Goal: Communication & Community: Connect with others

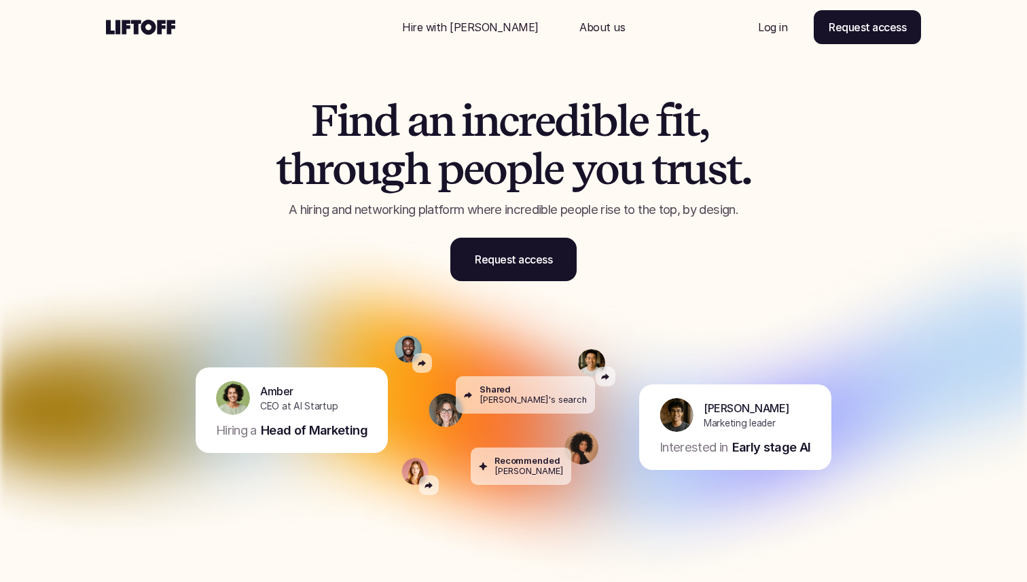
click at [781, 18] on link "Log in" at bounding box center [773, 27] width 62 height 33
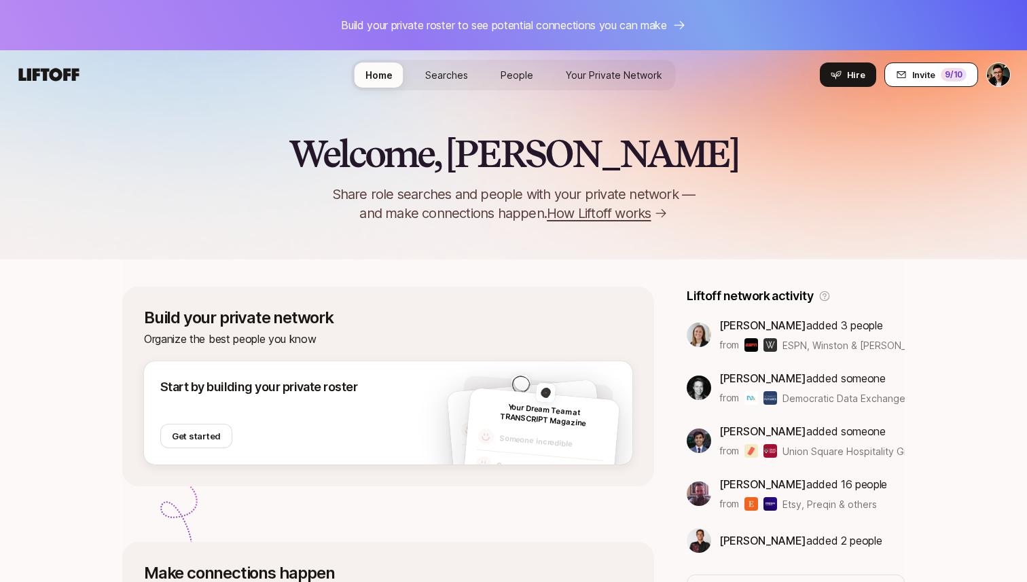
click at [905, 73] on icon at bounding box center [901, 74] width 9 height 7
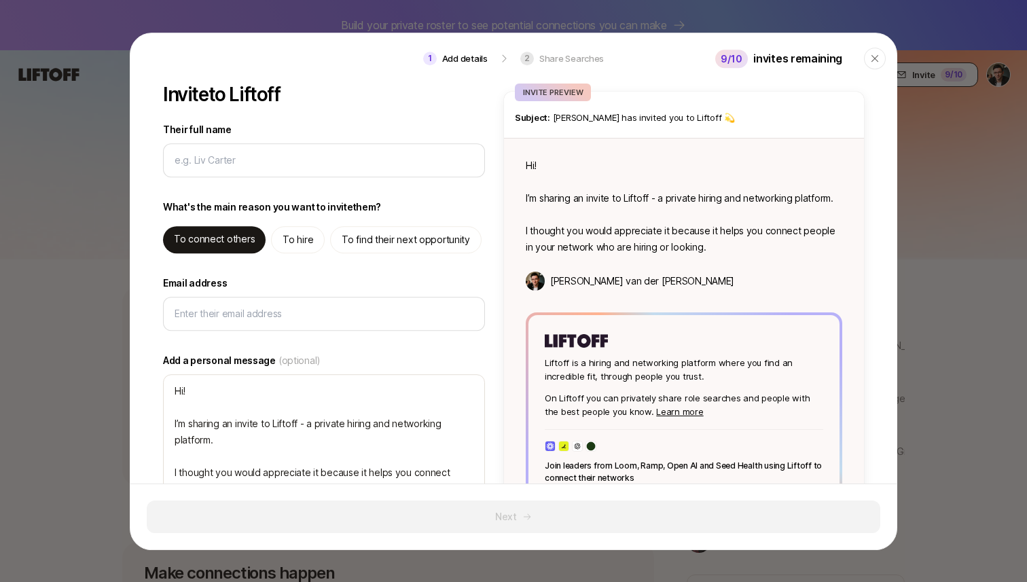
type textarea "x"
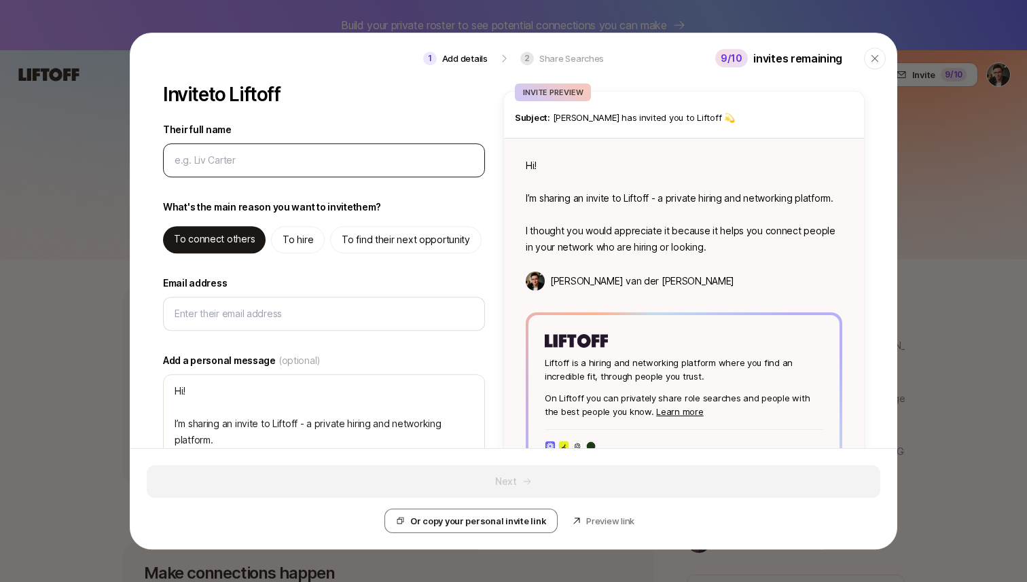
click at [376, 166] on input "Their full name" at bounding box center [324, 160] width 299 height 16
type input "T"
type textarea "x"
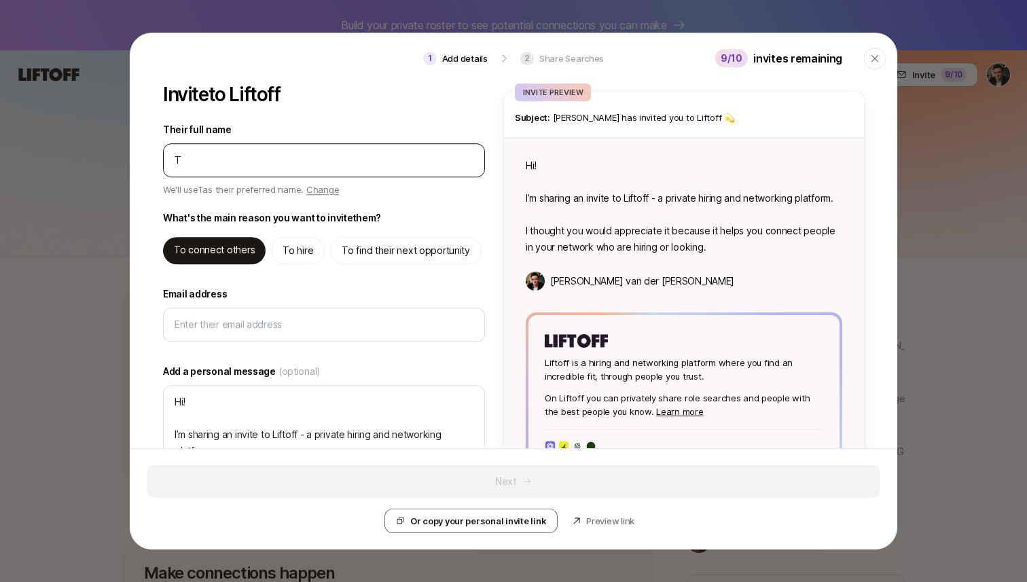
type input "Th"
type textarea "x"
type input "Tho"
type textarea "x"
type input "Thom"
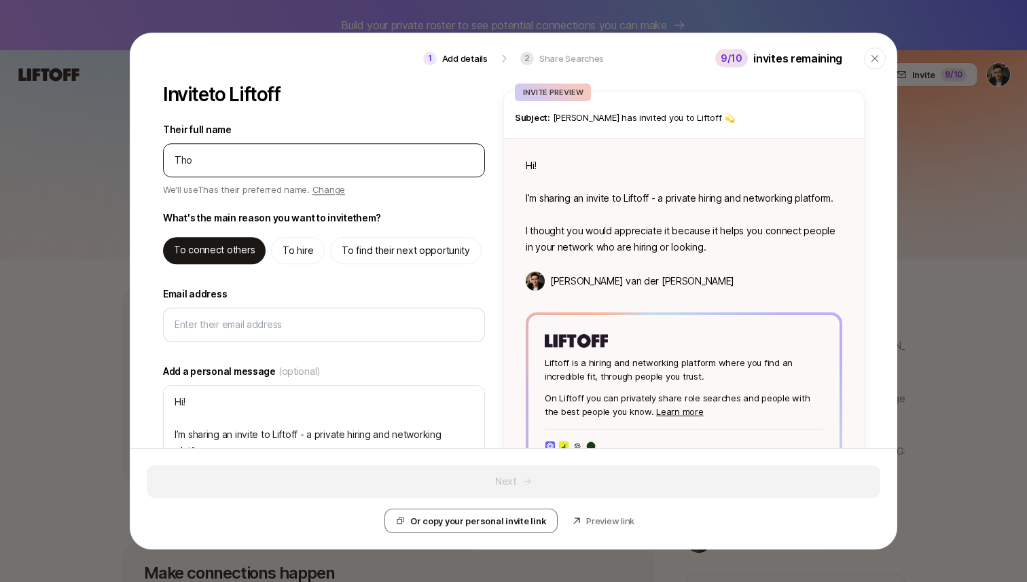
type textarea "x"
type input "Thoma"
type textarea "x"
type input "Thomas"
type textarea "x"
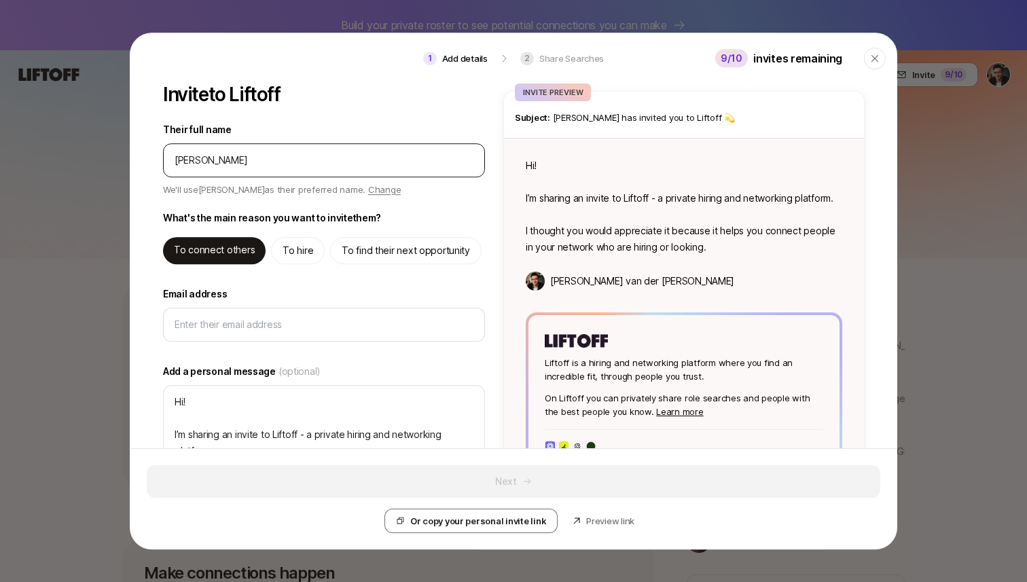
type input "Thomas"
type textarea "x"
type input "Thomas S"
type textarea "x"
type input "Thomas Sc"
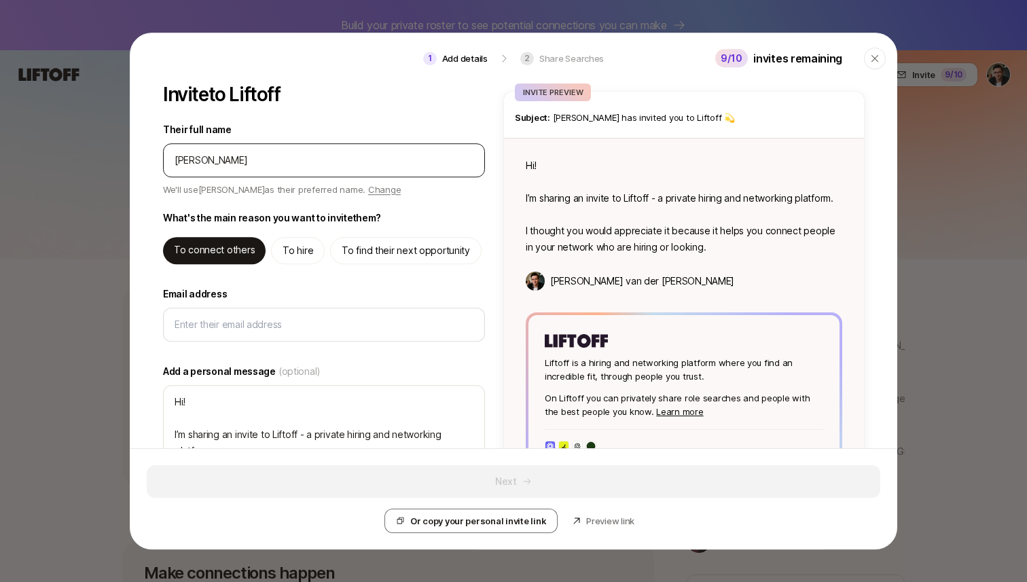
type textarea "x"
type input "Thomas Sch"
type textarea "x"
type input "Thomas Schr"
type textarea "x"
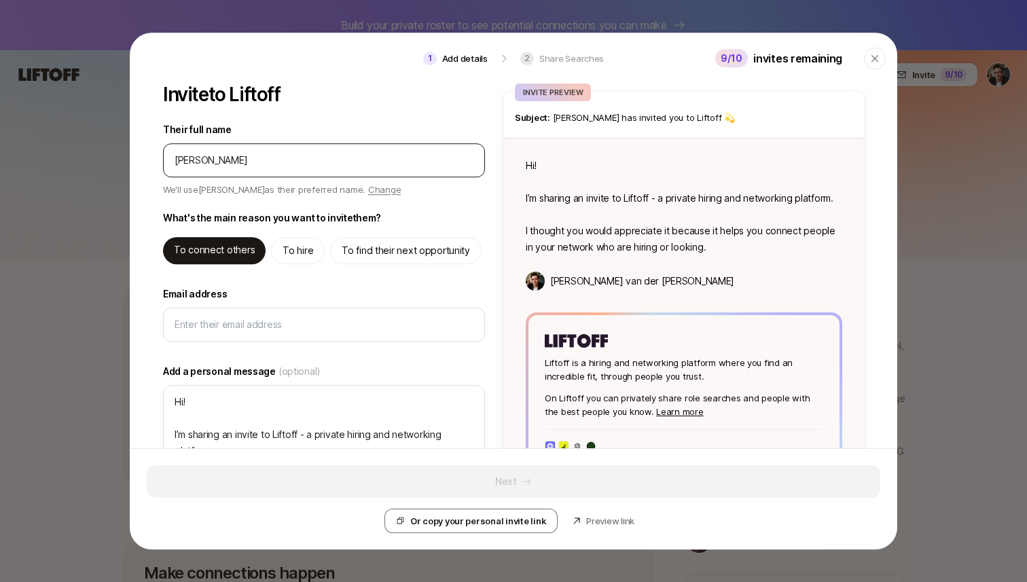
type input "Thomas Schrij"
type textarea "x"
type input "Thomas Schrije"
type textarea "x"
type input "[PERSON_NAME]"
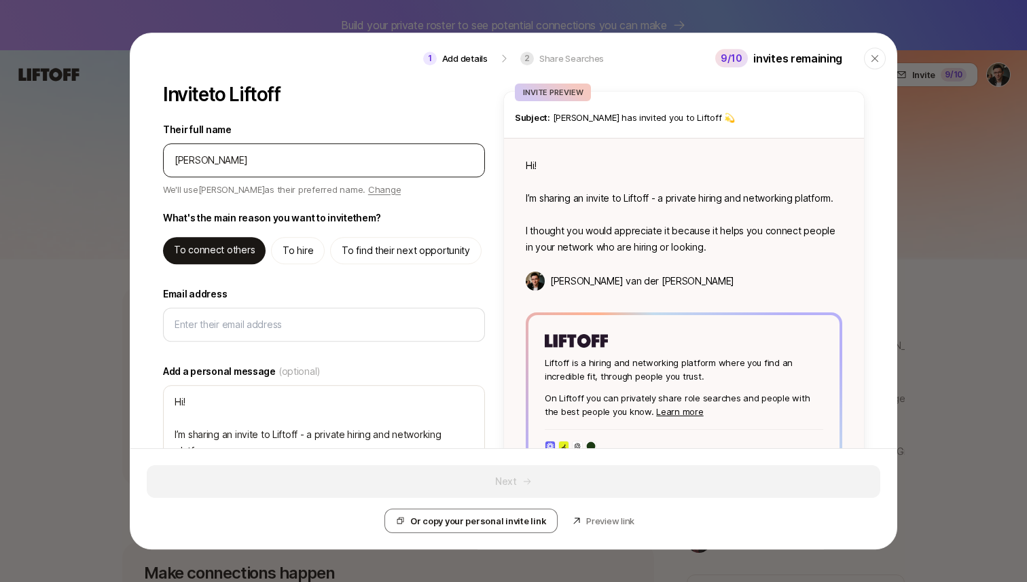
type textarea "x"
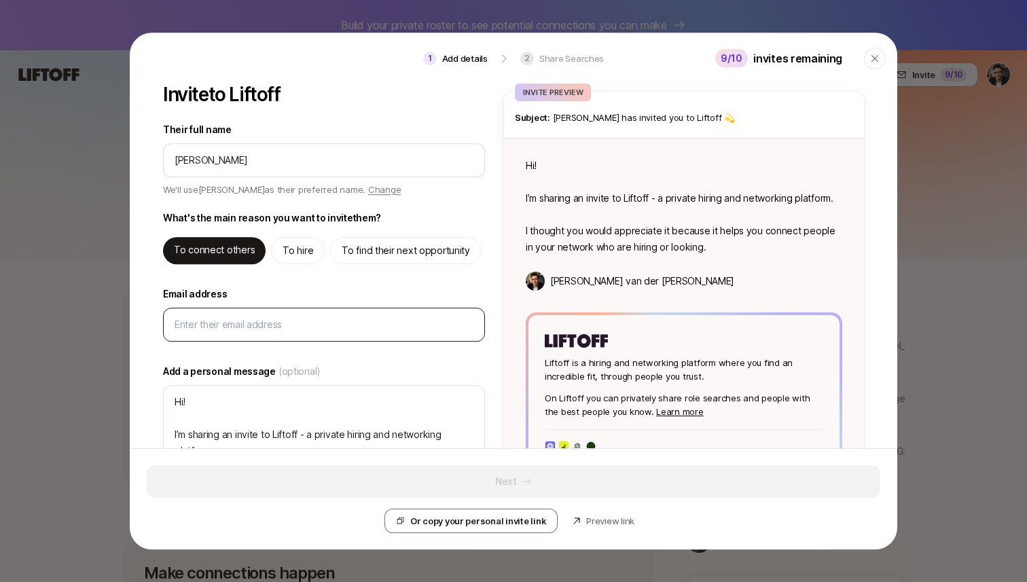
type input "Thomas Schrijer"
type textarea "Hi Thomas! I’m sharing an invite to Liftoff - a private hiring and networking p…"
type textarea "x"
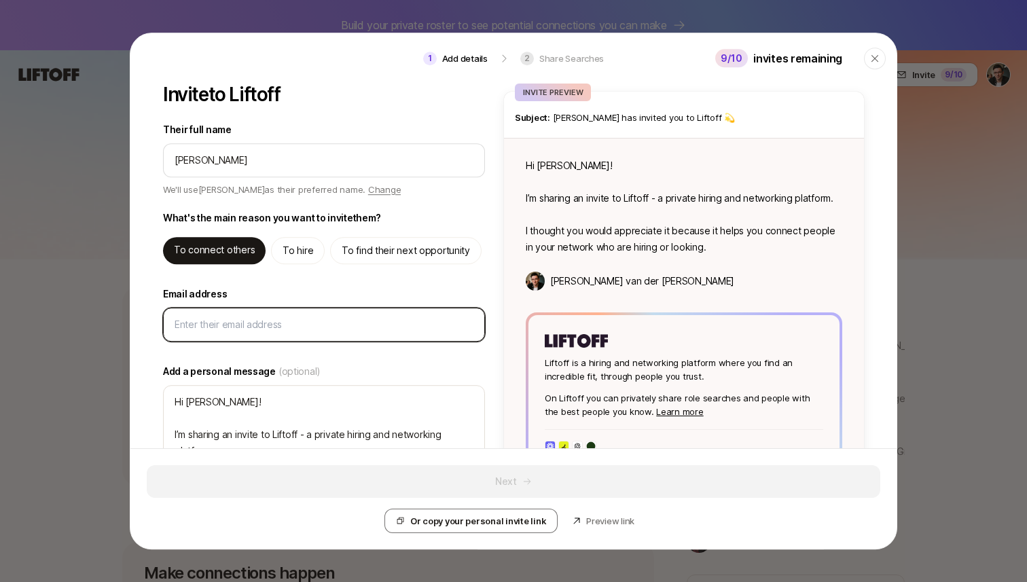
click at [287, 326] on input "Email address" at bounding box center [324, 325] width 299 height 16
paste input "thomasschrijer@gmail.com"
type input "thomasschrijer@gmail.com"
type textarea "x"
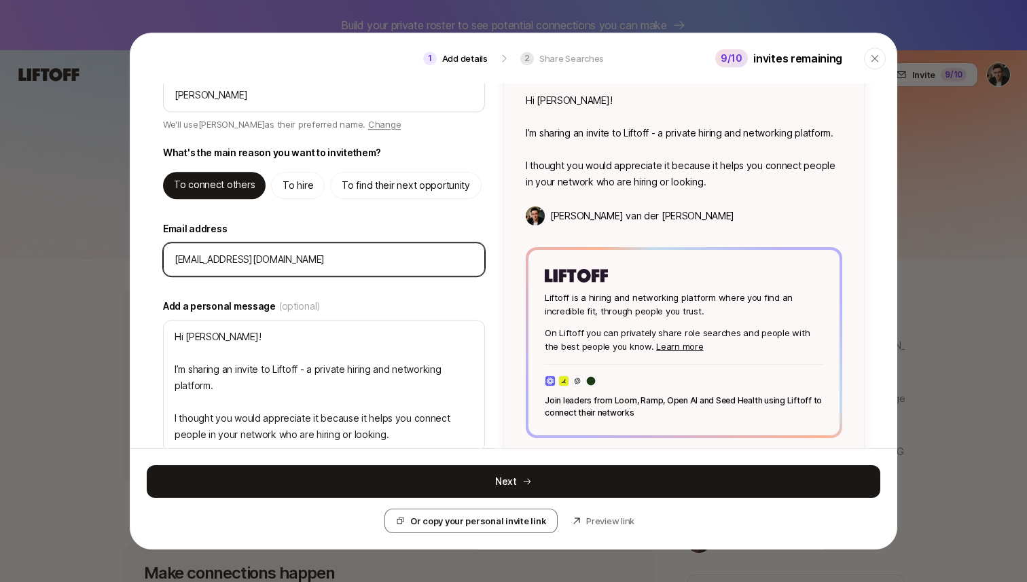
scroll to position [90, 0]
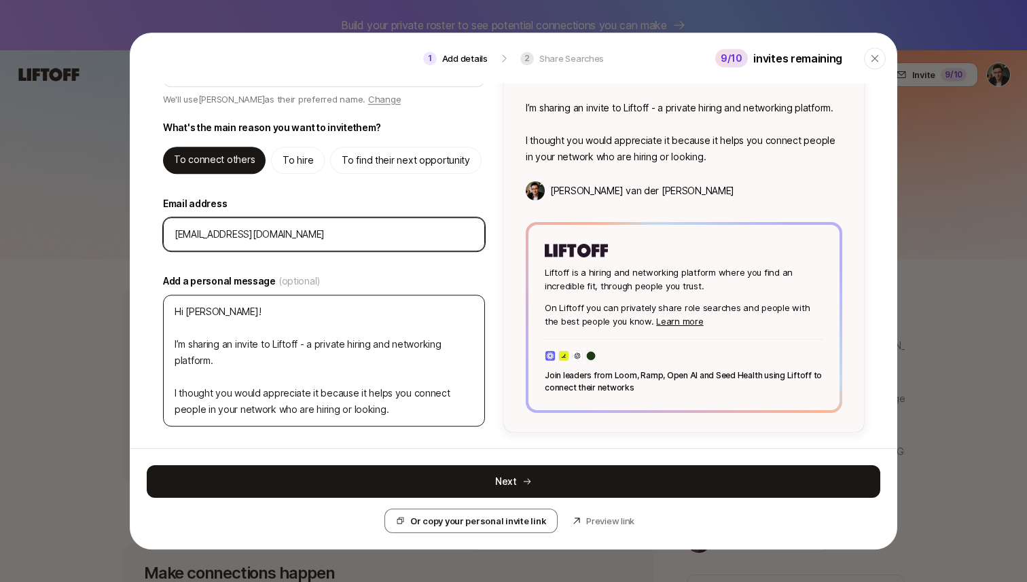
type input "thomasschrijer@gmail.com"
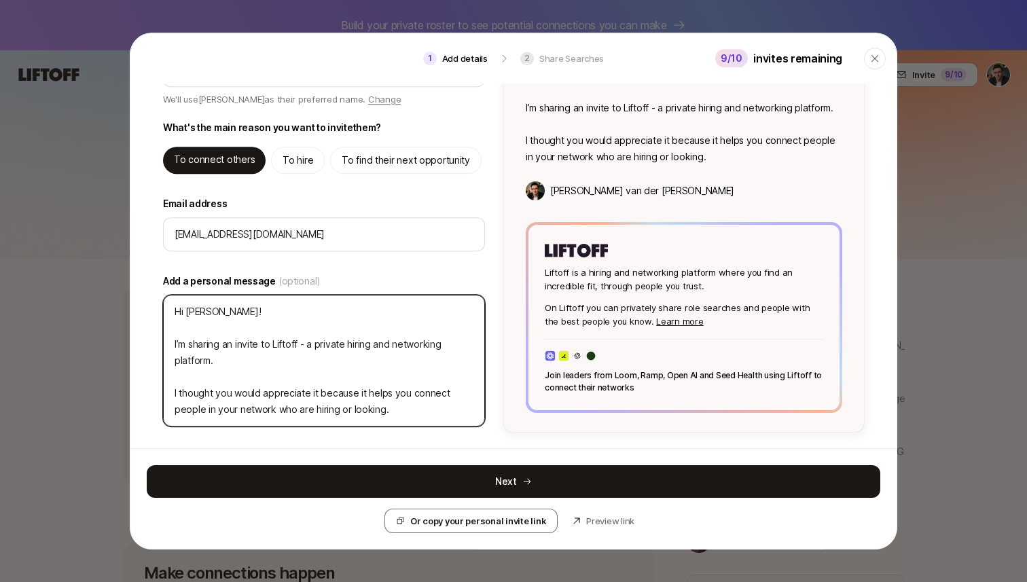
click at [309, 373] on textarea "Hi Thomas! I’m sharing an invite to Liftoff - a private hiring and networking p…" at bounding box center [324, 361] width 322 height 132
type textarea ":"
type textarea "x"
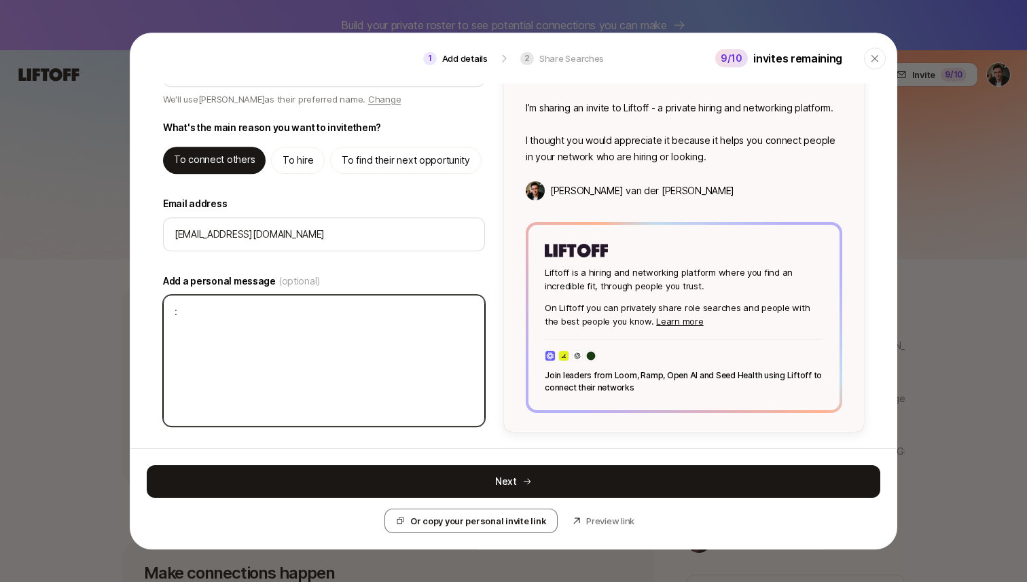
scroll to position [20, 0]
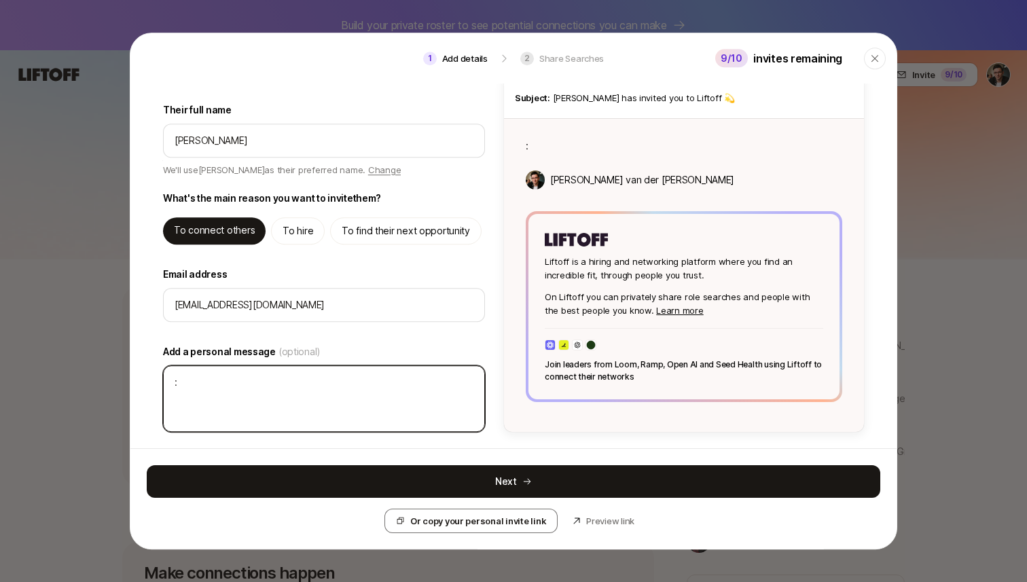
type textarea ":)"
type textarea "x"
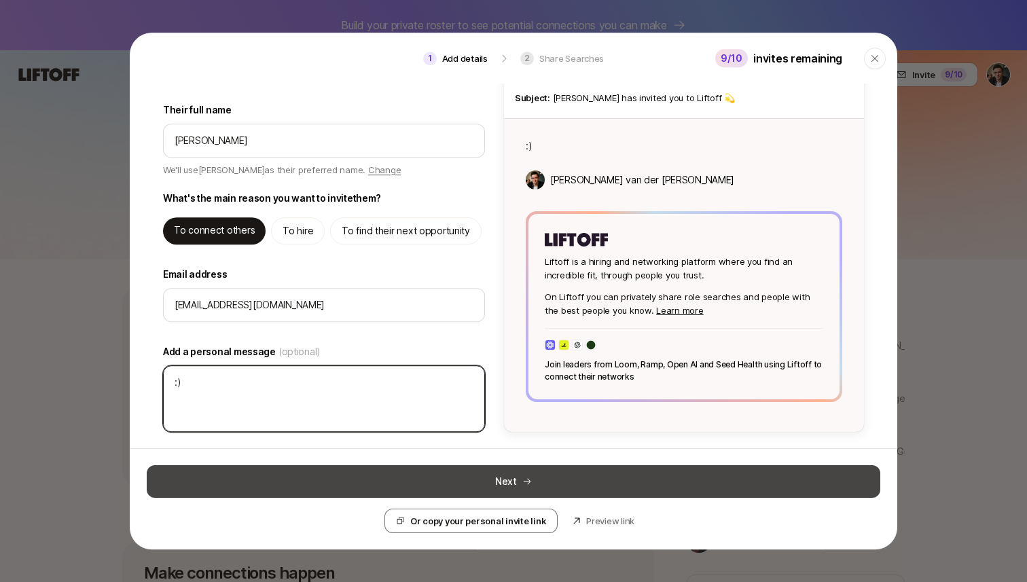
type textarea ":)"
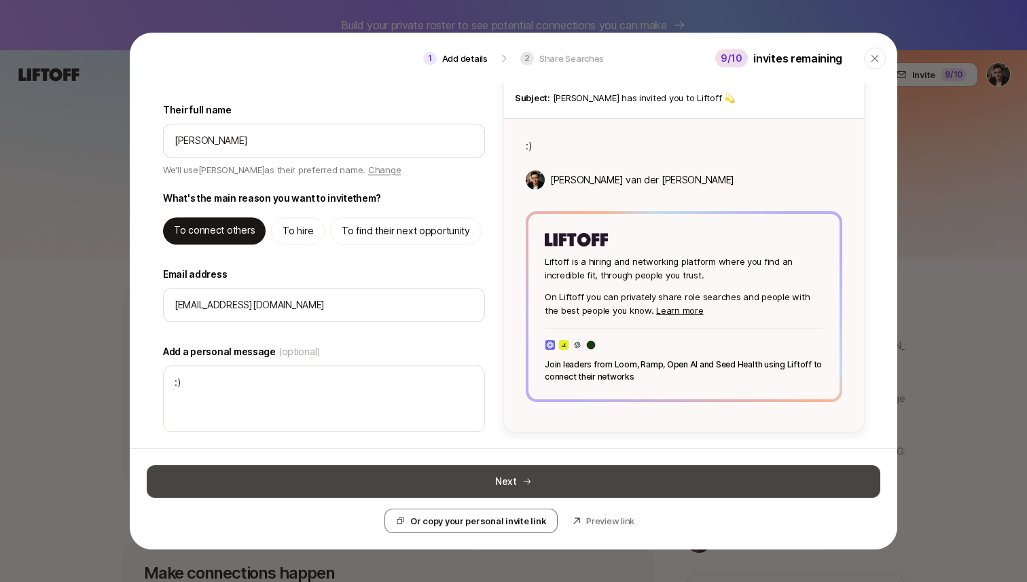
click at [461, 480] on button "Next" at bounding box center [514, 481] width 734 height 33
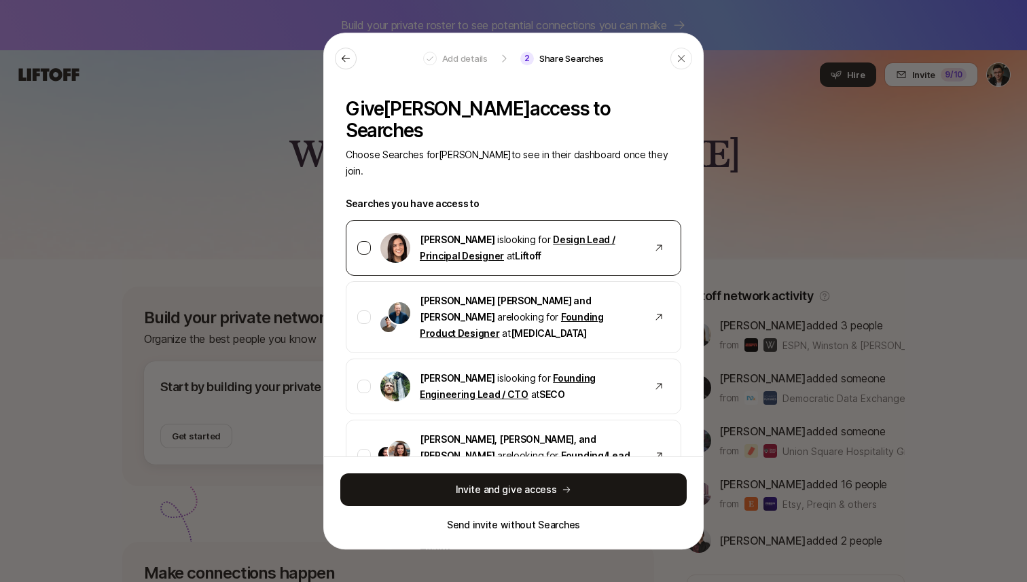
scroll to position [105, 0]
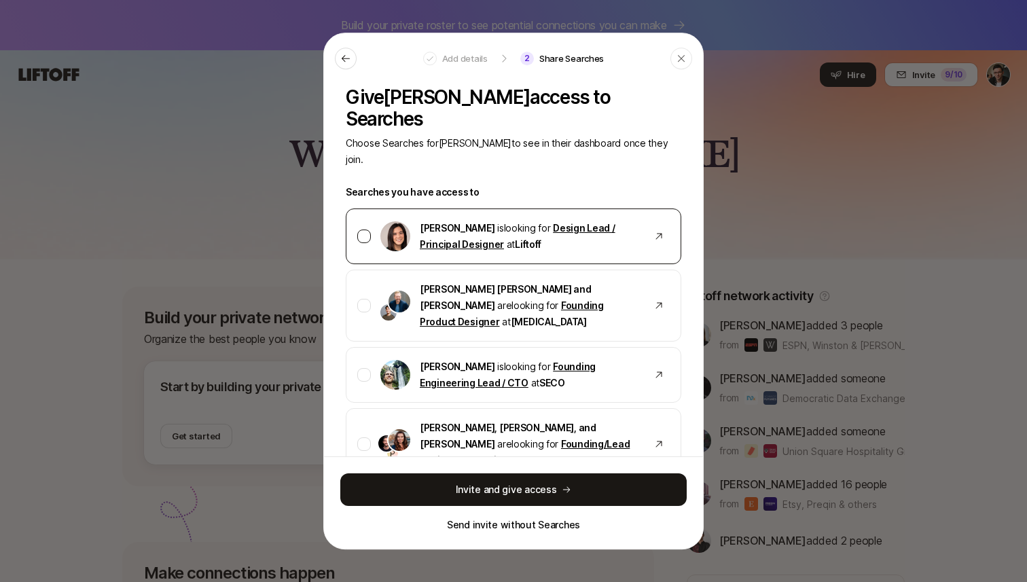
click at [365, 230] on div at bounding box center [364, 237] width 14 height 14
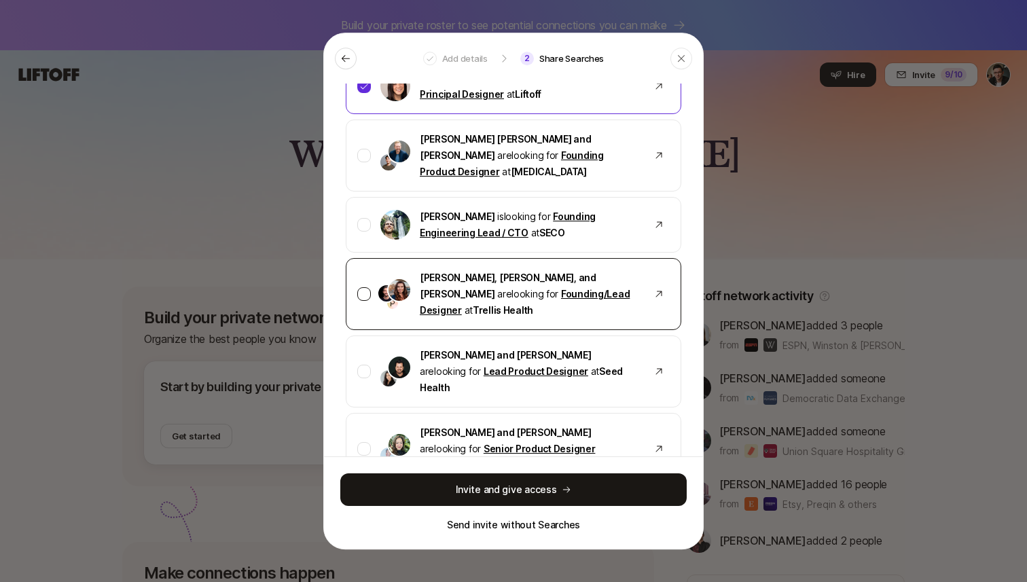
scroll to position [257, 0]
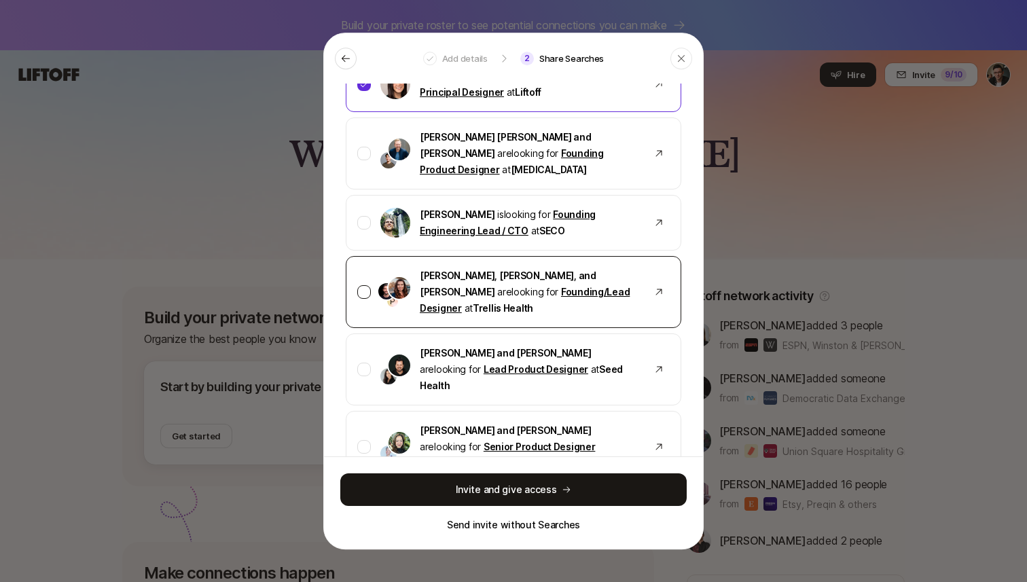
click at [369, 285] on div at bounding box center [364, 292] width 14 height 14
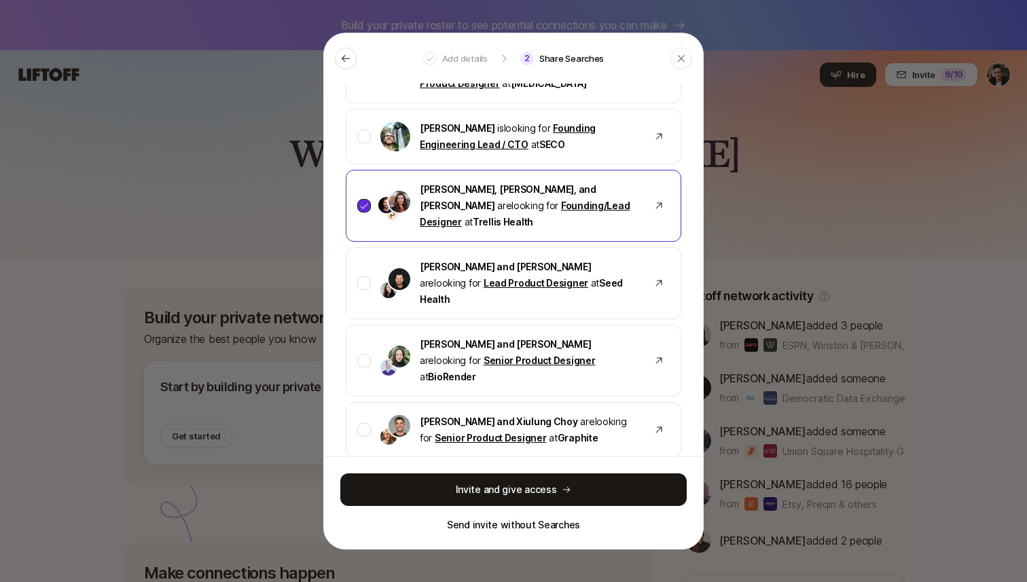
scroll to position [347, 0]
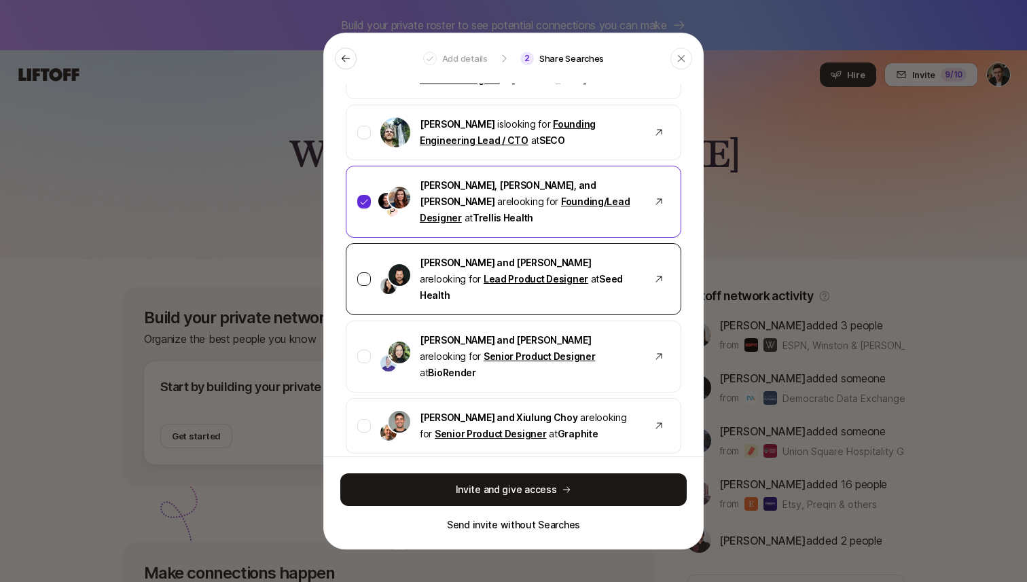
click at [363, 243] on div "Ben Grove and Jennifer Lee are looking for Lead Product Designer at Seed Health" at bounding box center [514, 279] width 336 height 72
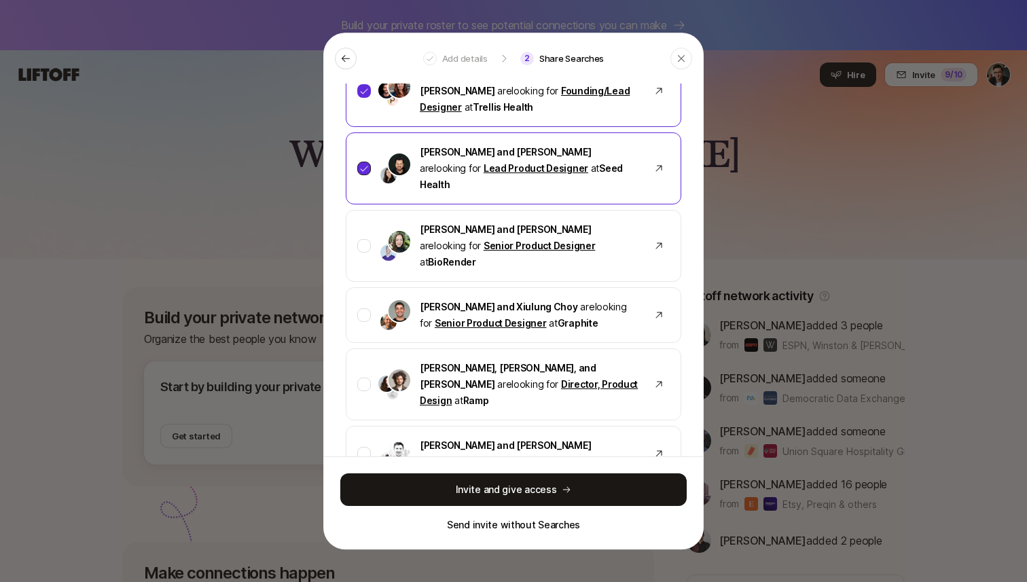
scroll to position [457, 0]
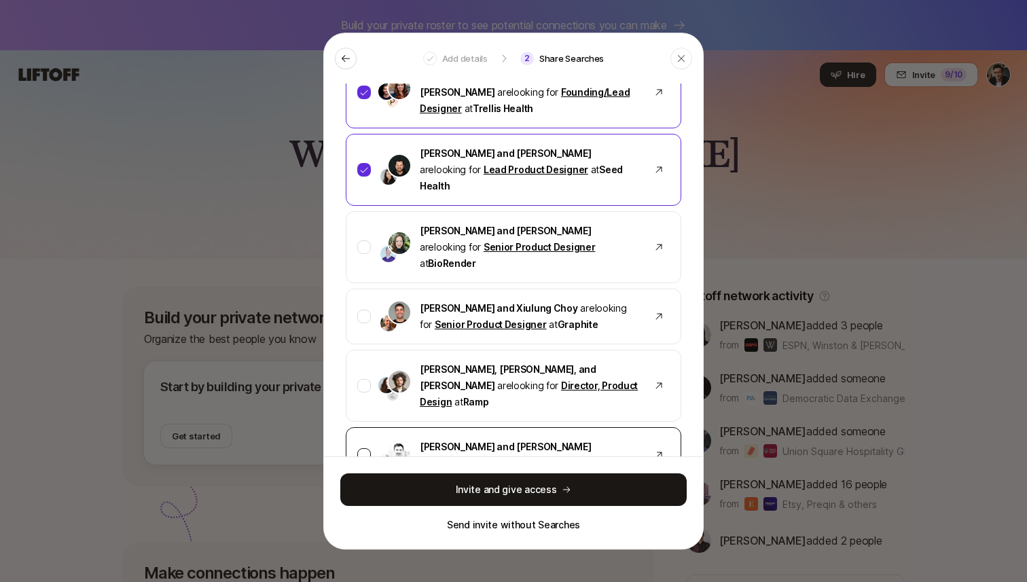
click at [365, 448] on div at bounding box center [364, 455] width 14 height 14
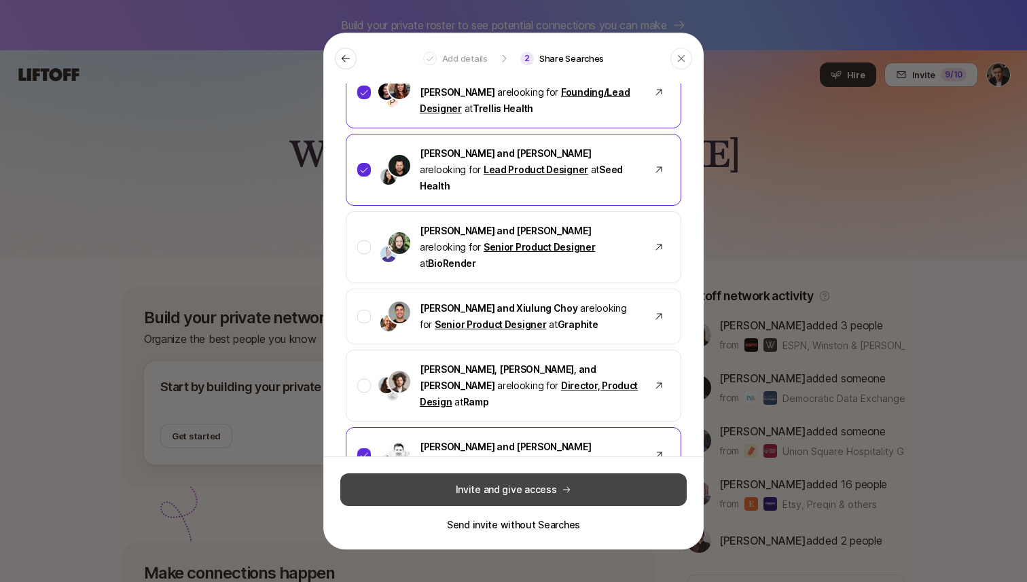
click at [460, 490] on button "Invite and give access" at bounding box center [513, 489] width 346 height 33
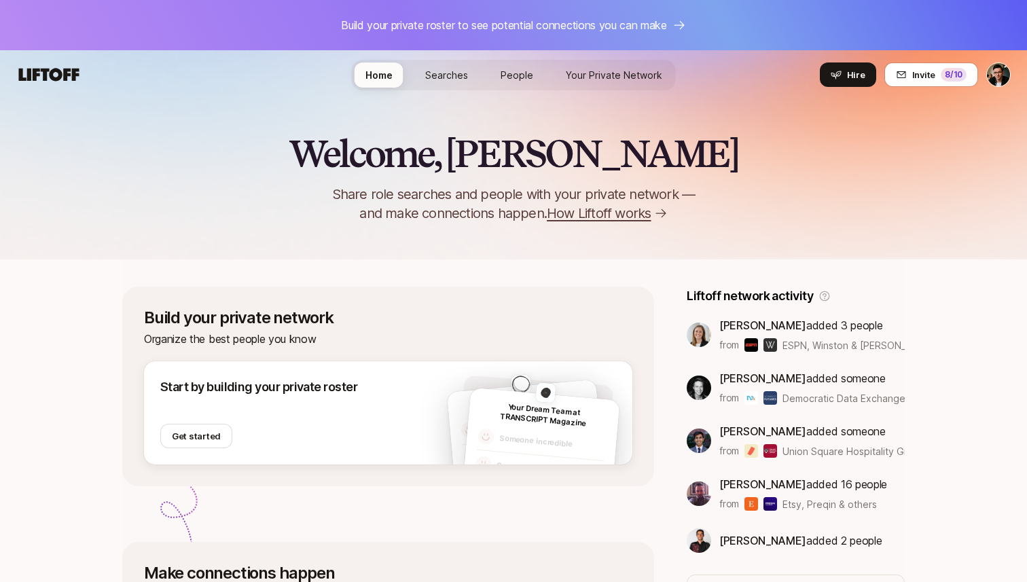
click at [999, 74] on html "Build your private roster to see potential connections you can make Home Search…" at bounding box center [513, 291] width 1027 height 582
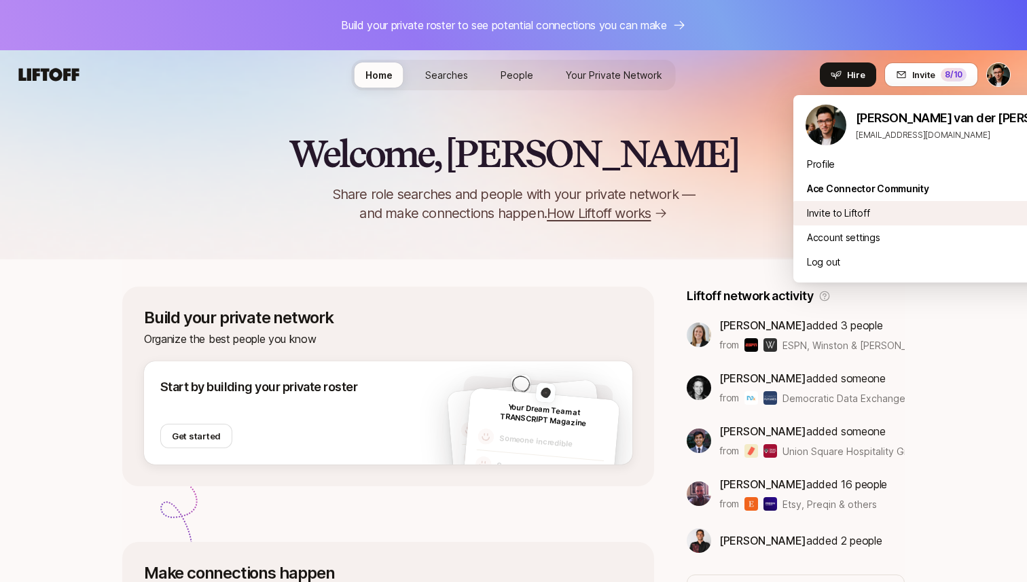
click at [847, 214] on div "Invite to Liftoff 8 /10" at bounding box center [948, 213] width 311 height 24
type textarea "x"
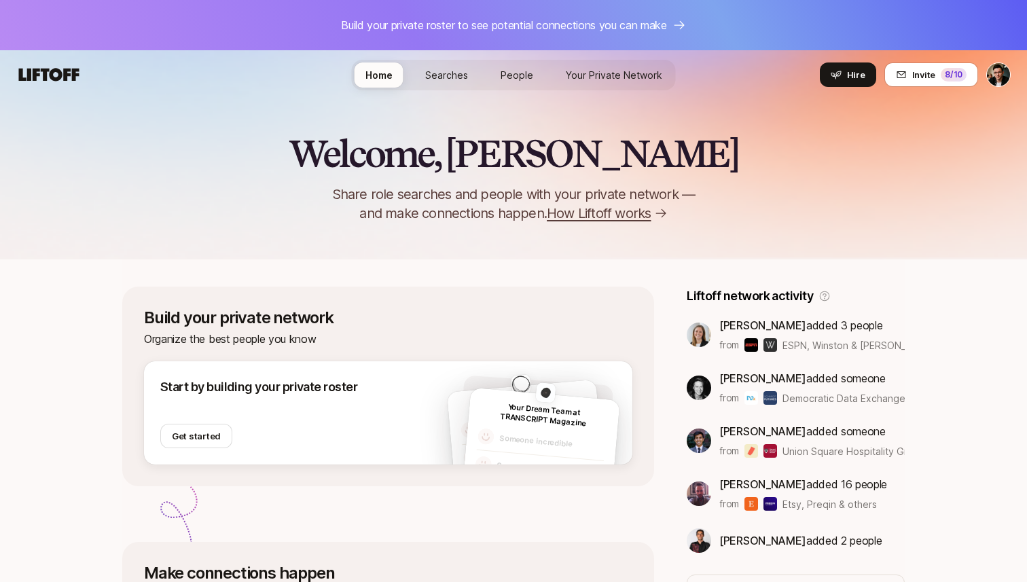
click at [1001, 74] on html "Build your private roster to see potential connections you can make Home Search…" at bounding box center [513, 291] width 1027 height 582
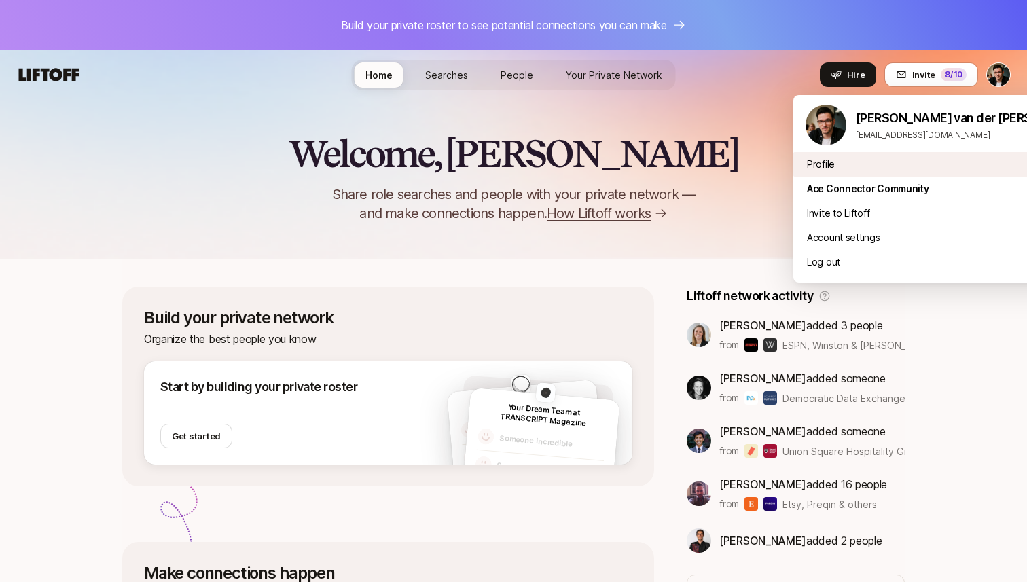
click at [864, 168] on div "Profile" at bounding box center [948, 164] width 311 height 24
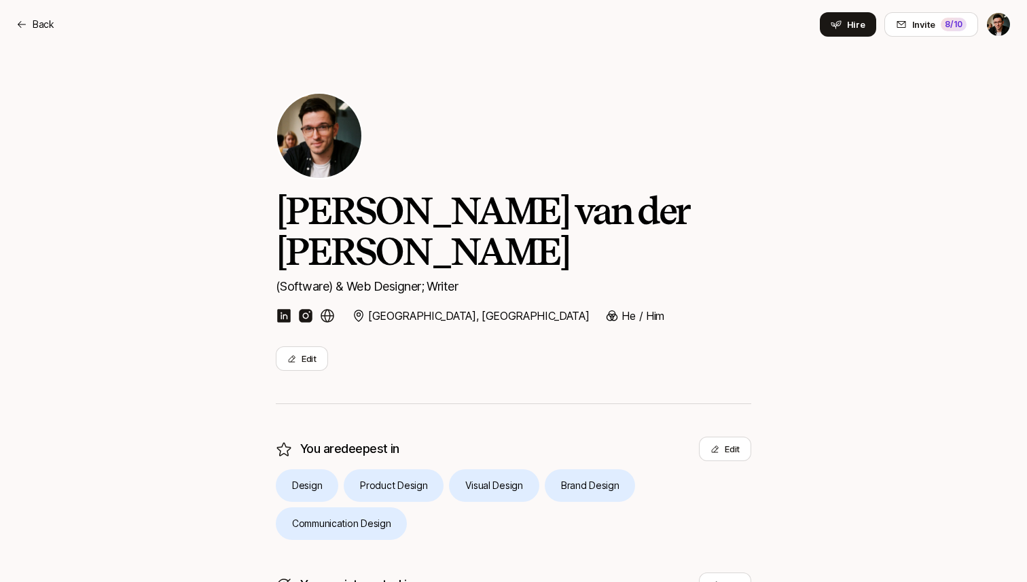
click at [61, 27] on div "Back Hire Invite 8 /10" at bounding box center [513, 24] width 995 height 24
click at [43, 25] on p "Back" at bounding box center [44, 24] width 22 height 16
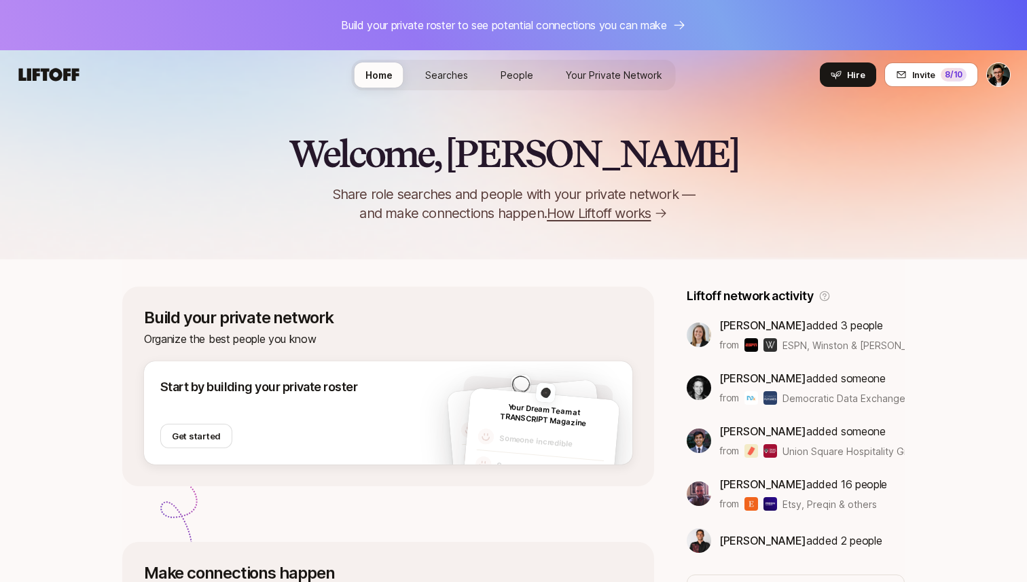
click at [436, 71] on span "Searches" at bounding box center [446, 75] width 43 height 12
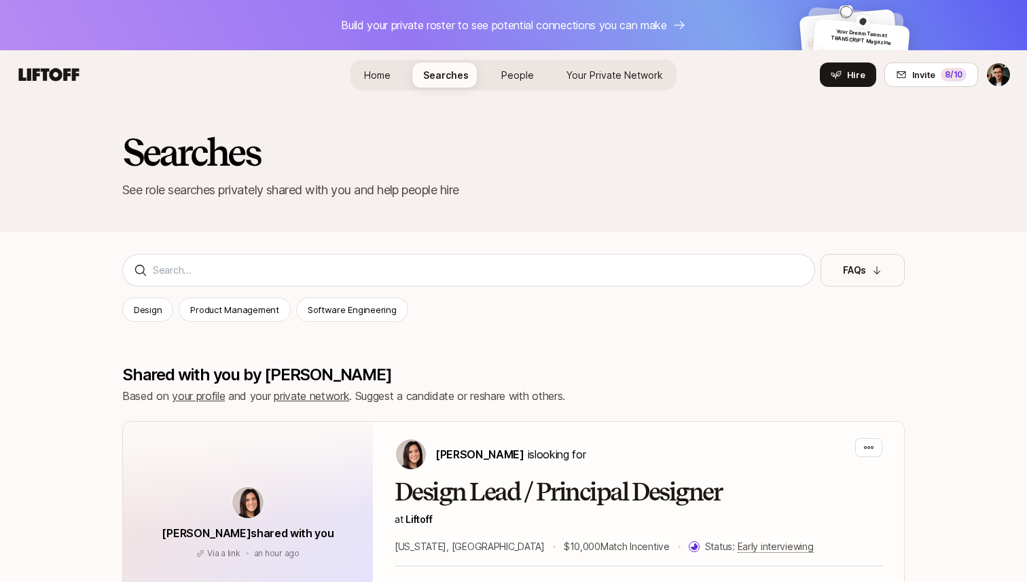
click at [501, 76] on link "People" at bounding box center [517, 75] width 54 height 25
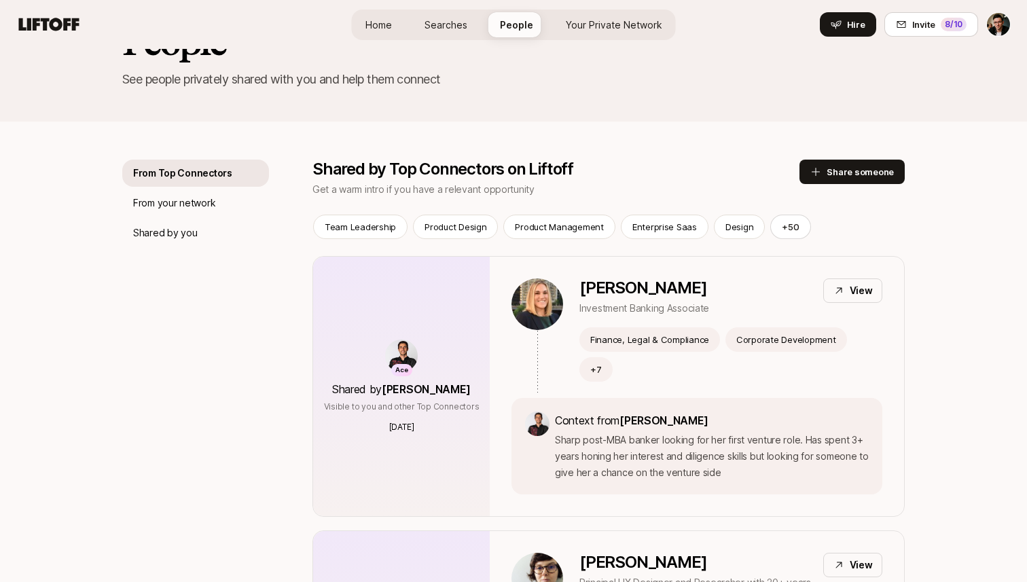
scroll to position [128, 0]
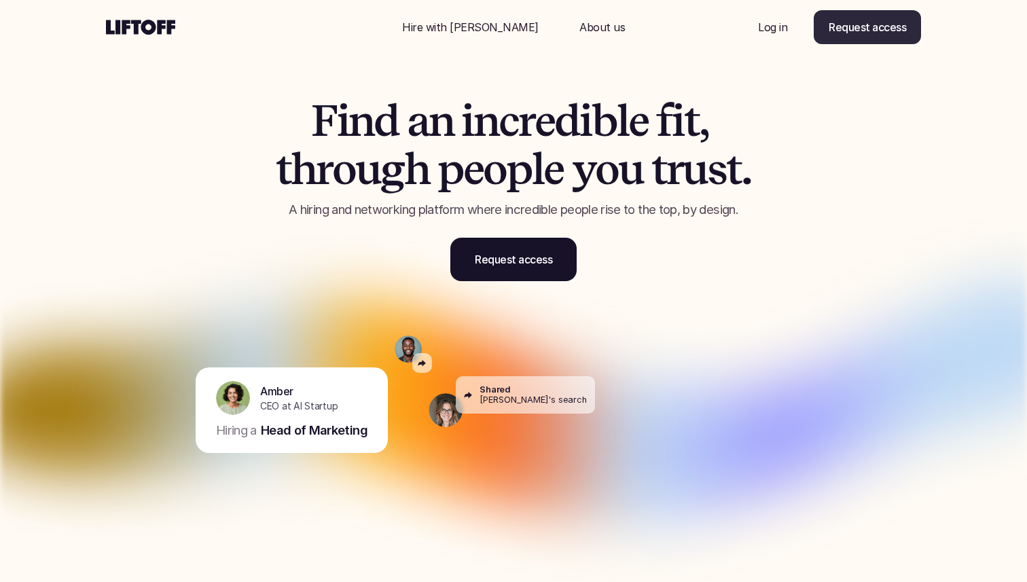
click at [781, 18] on div "Nav Link" at bounding box center [773, 27] width 62 height 33
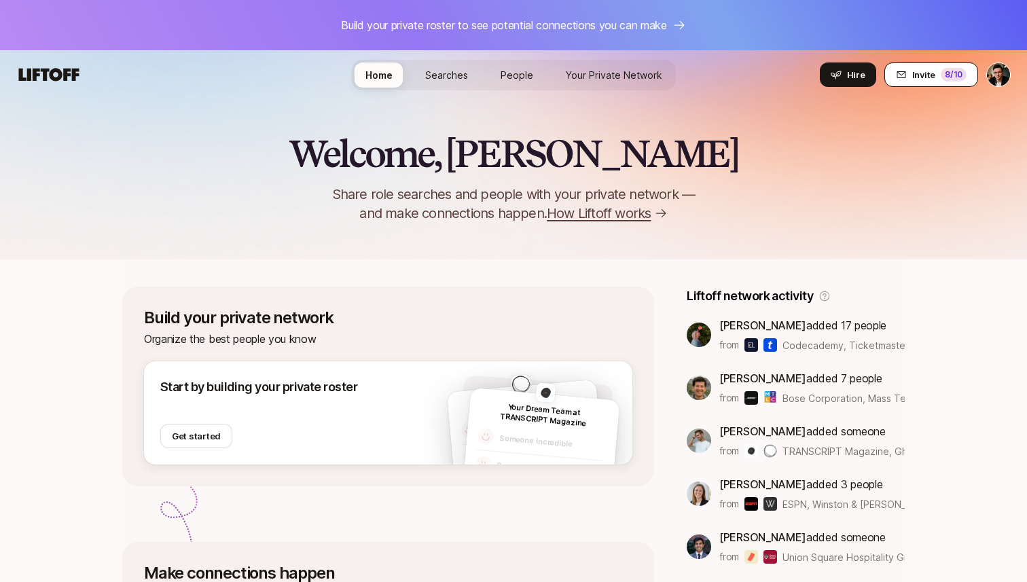
click at [904, 71] on icon at bounding box center [901, 74] width 9 height 7
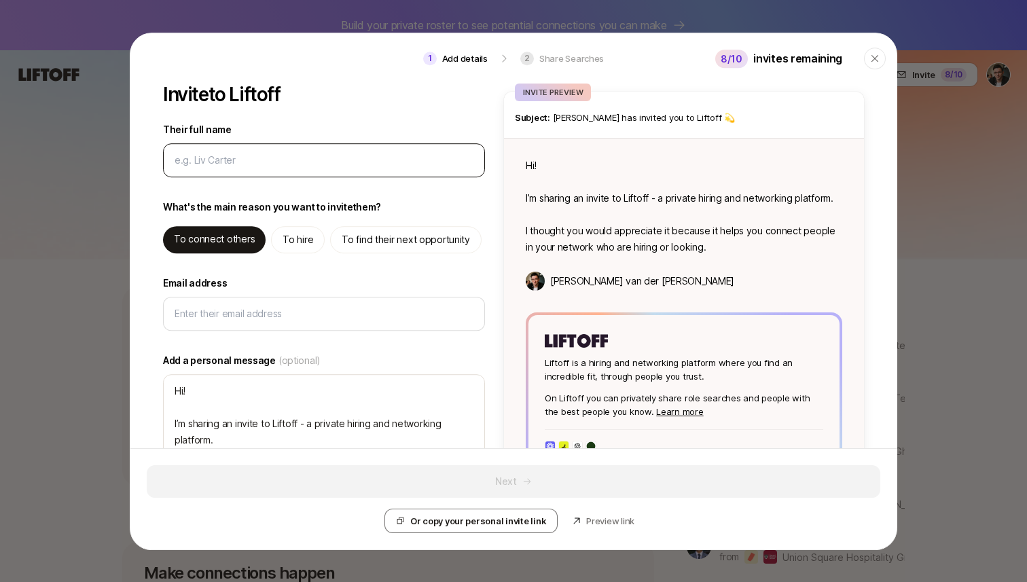
click at [340, 155] on input "Their full name" at bounding box center [324, 160] width 299 height 16
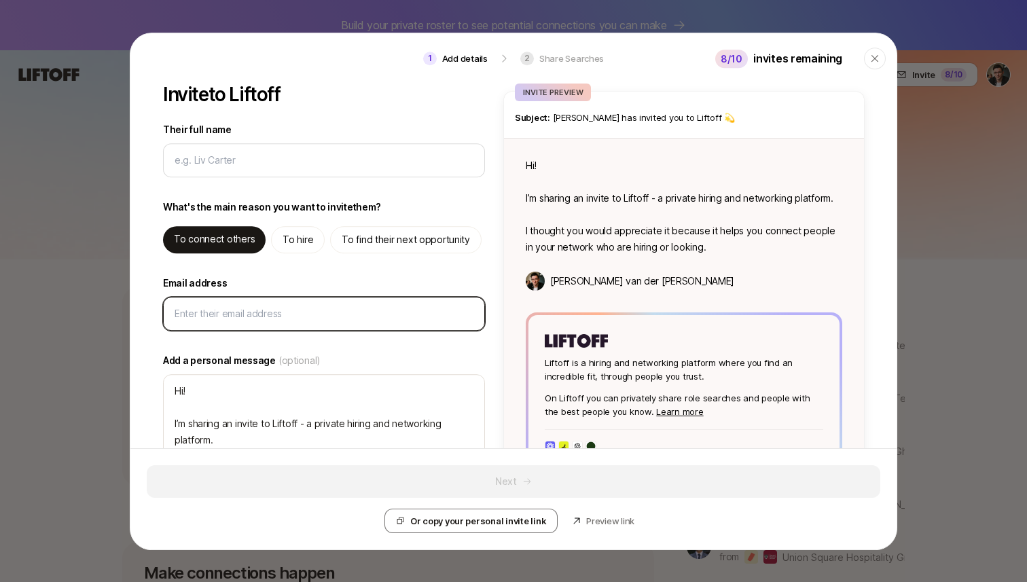
type textarea "x"
click at [284, 313] on input "Email address" at bounding box center [324, 314] width 299 height 16
paste input "mattias@n8n.io"
type input "mattias@n8n.io"
type textarea "x"
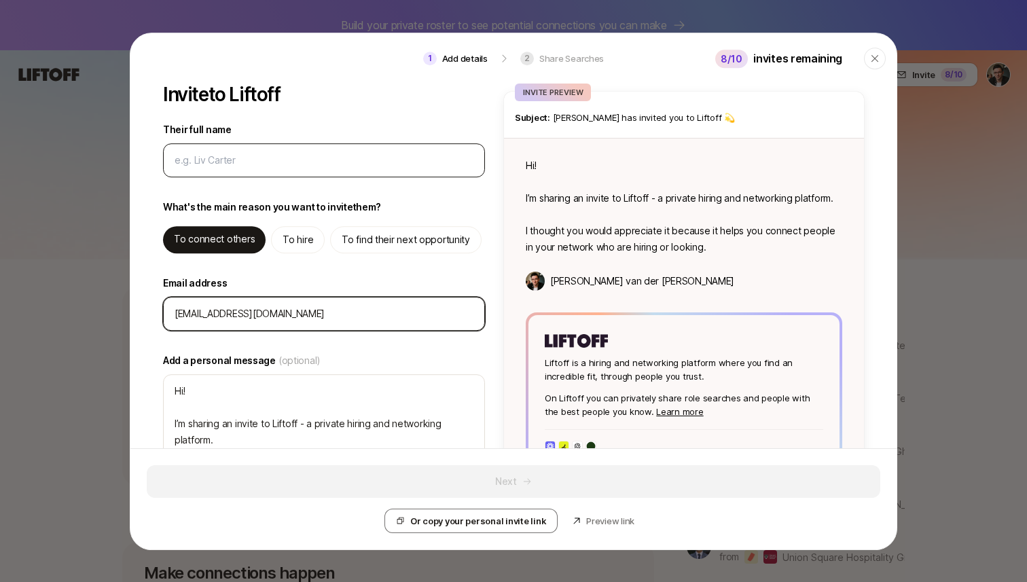
type input "mattias@n8n.io"
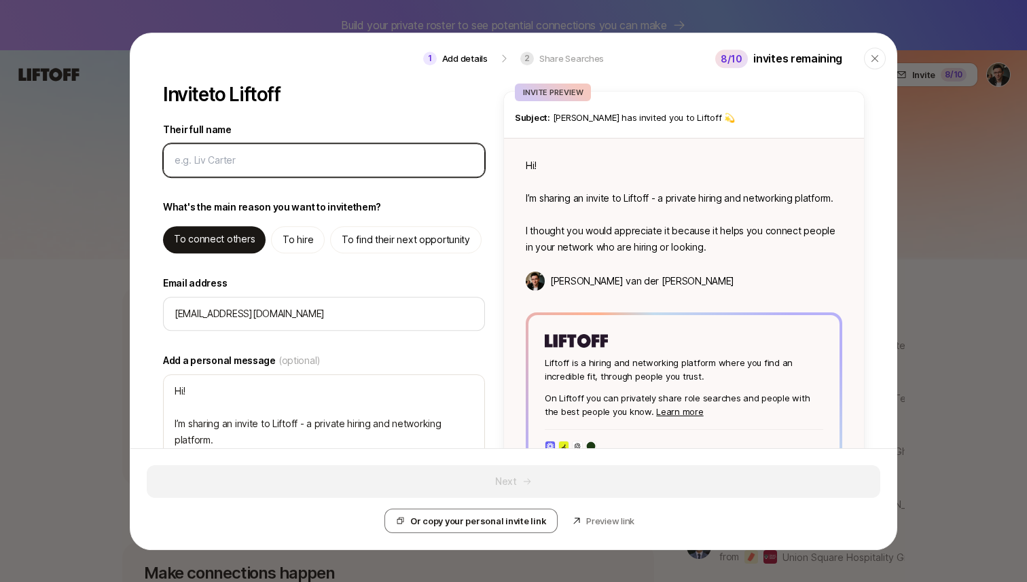
click at [262, 161] on input "Their full name" at bounding box center [324, 160] width 299 height 16
type input "M"
type textarea "x"
type input "Ma"
type textarea "x"
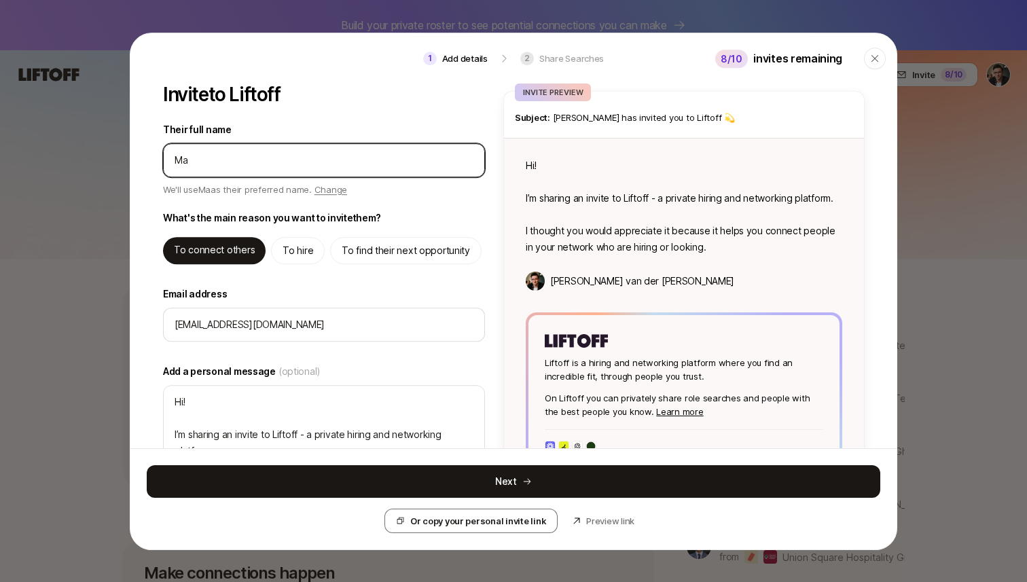
type input "Mat"
type textarea "x"
type input "Matt"
type textarea "x"
type input "Matti"
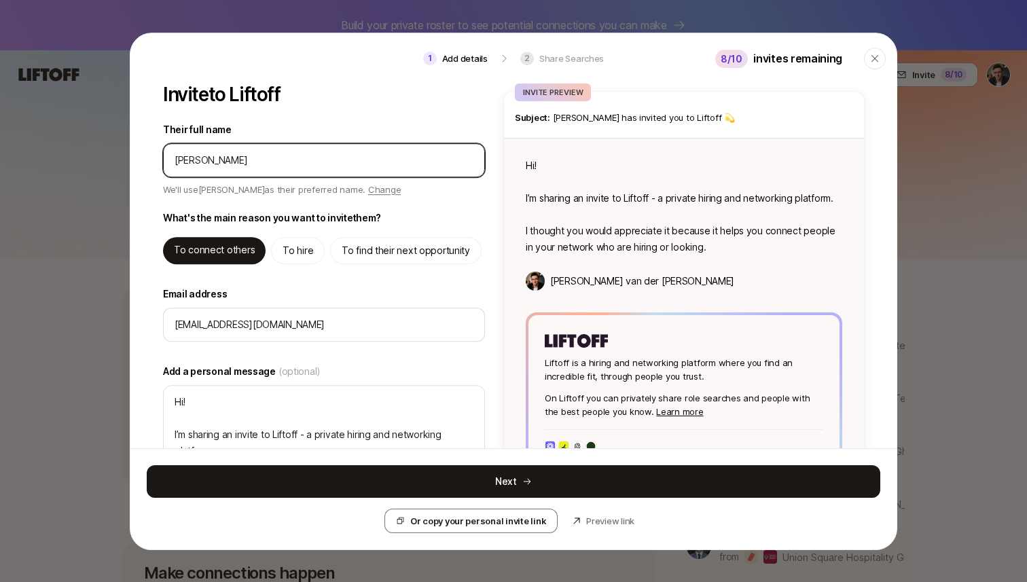
type textarea "x"
type input "Mattia"
type textarea "x"
type input "Mattias"
type textarea "x"
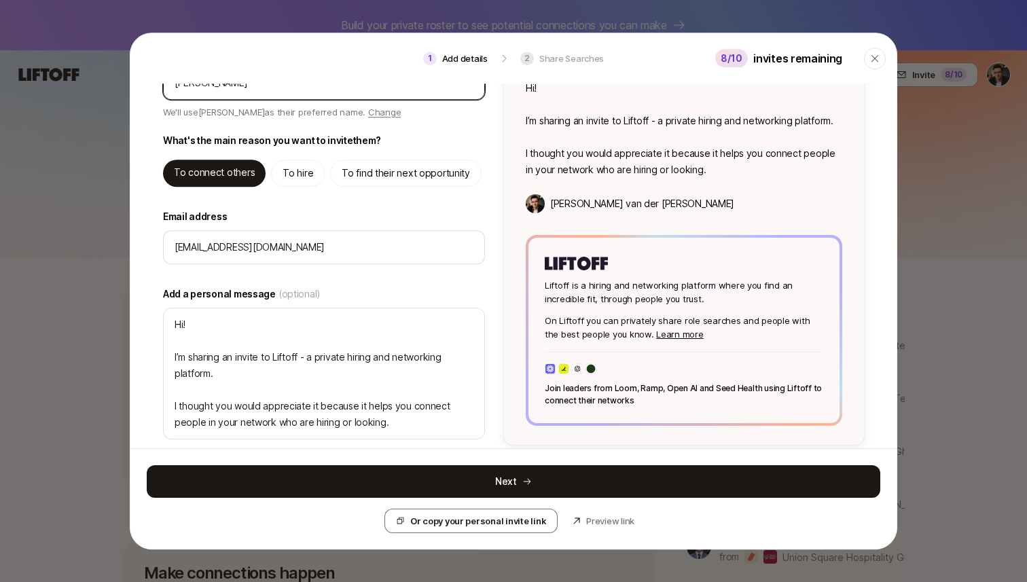
scroll to position [90, 0]
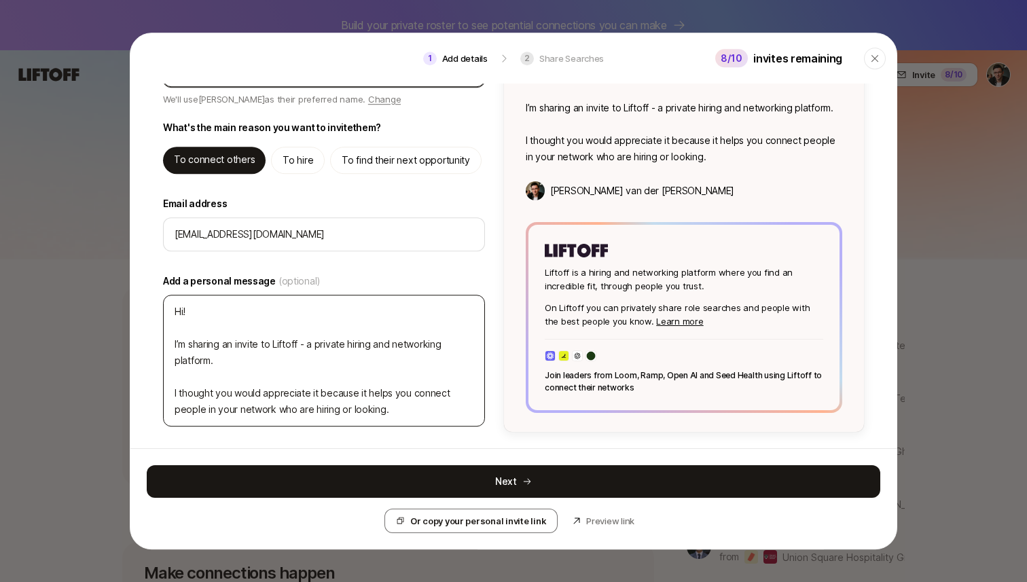
type input "Mattias"
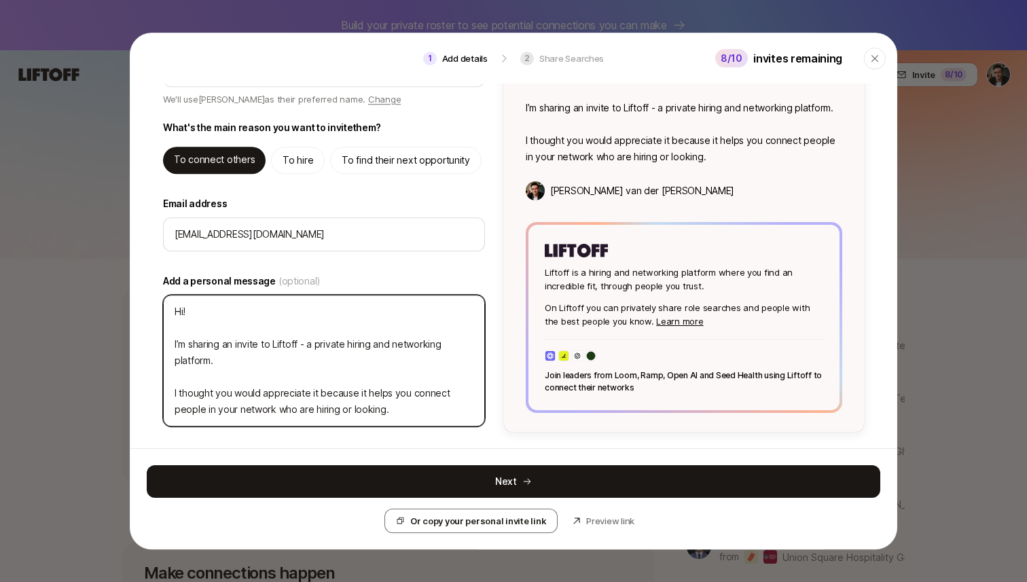
type textarea "Hi Mattias! I’m sharing an invite to Liftoff - a private hiring and networking …"
type textarea "x"
type textarea ":"
type textarea "x"
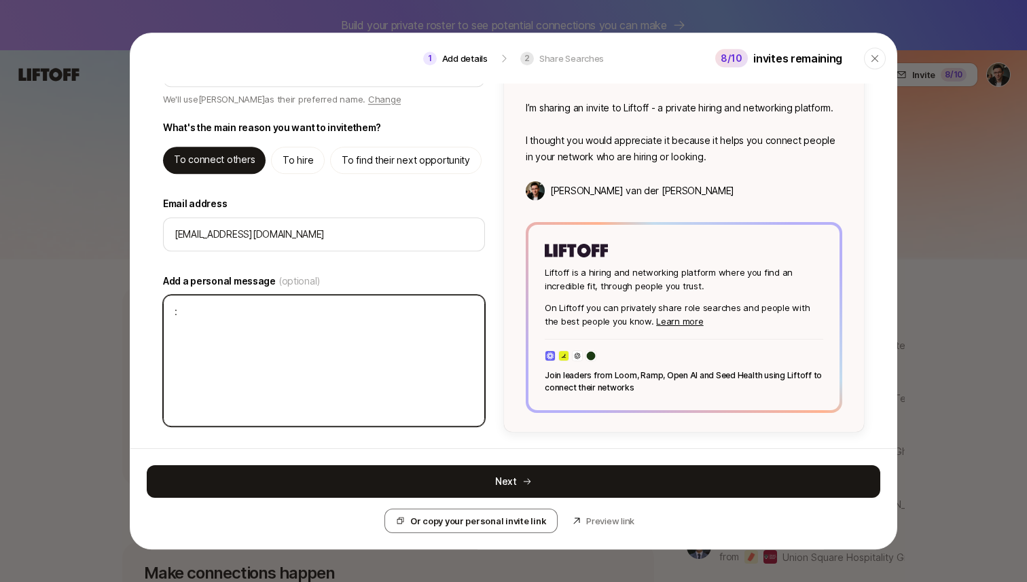
scroll to position [20, 0]
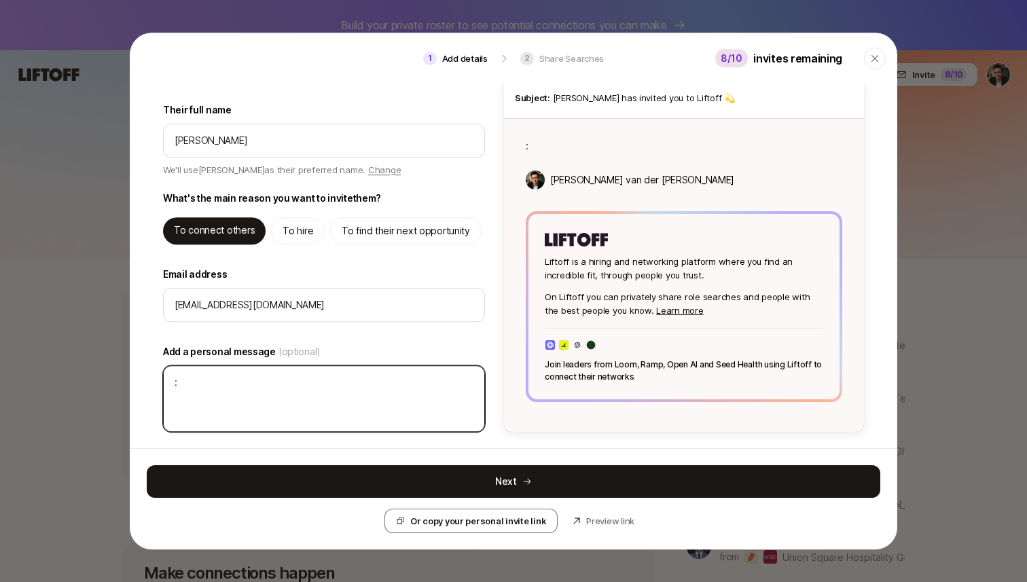
type textarea ":)"
type textarea "x"
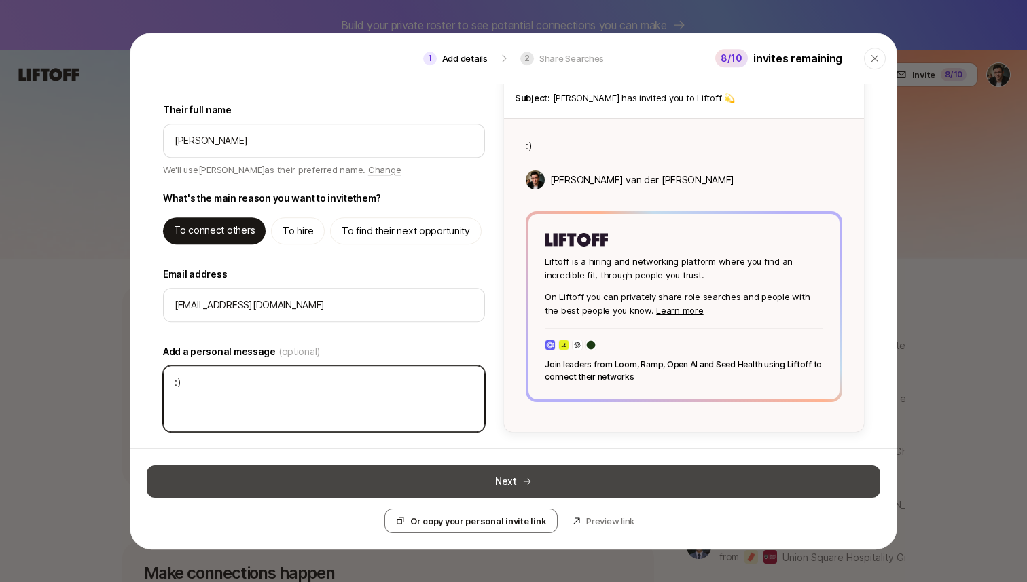
type textarea ":)"
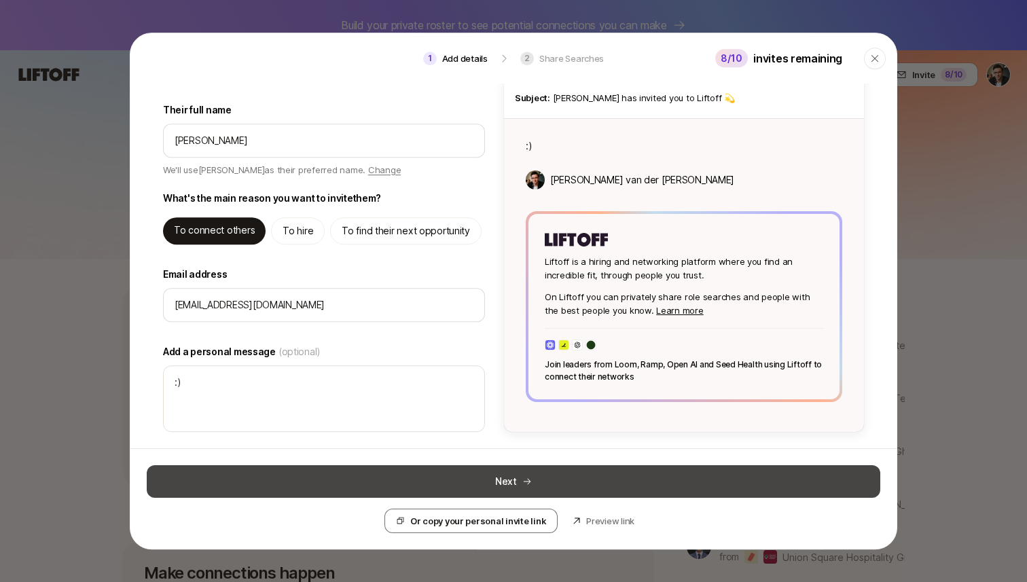
click at [424, 475] on button "Next" at bounding box center [514, 481] width 734 height 33
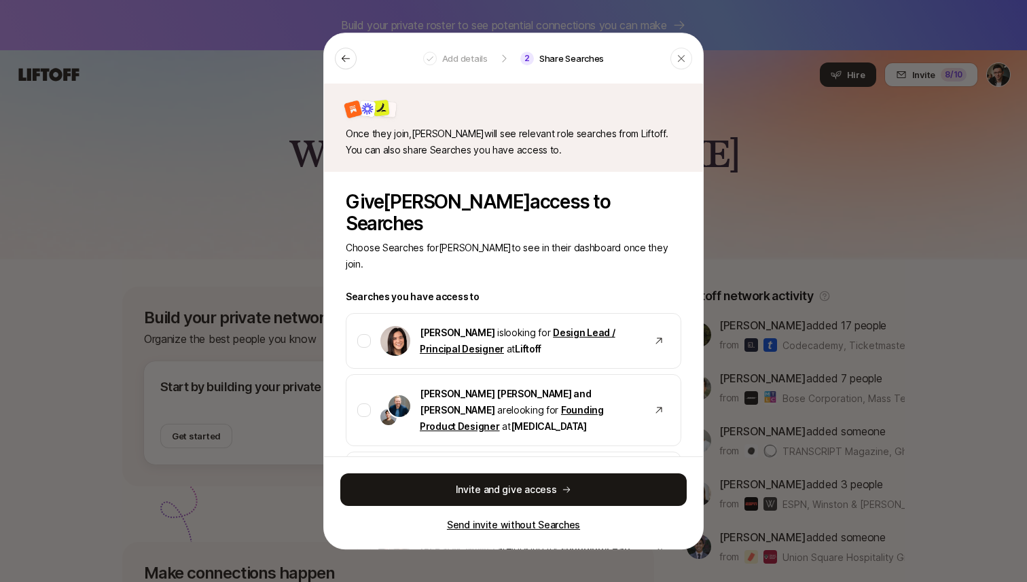
click at [531, 527] on p "Send invite without Searches" at bounding box center [513, 524] width 133 height 16
